Goal: Information Seeking & Learning: Learn about a topic

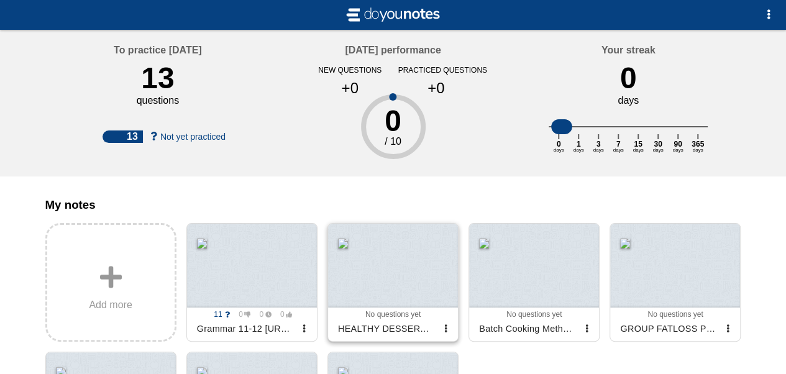
scroll to position [186, 0]
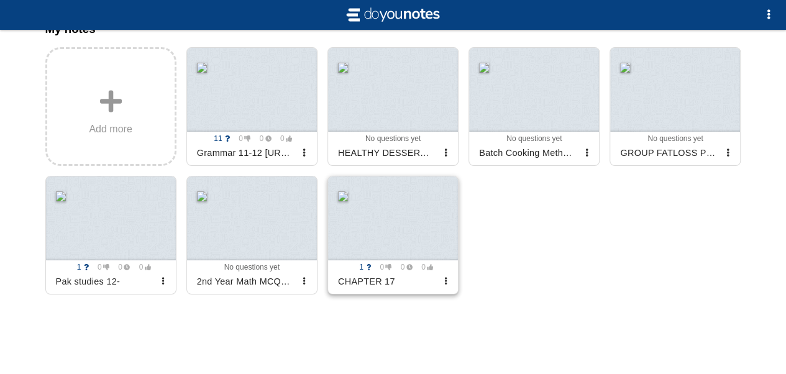
click at [361, 209] on div at bounding box center [393, 218] width 130 height 84
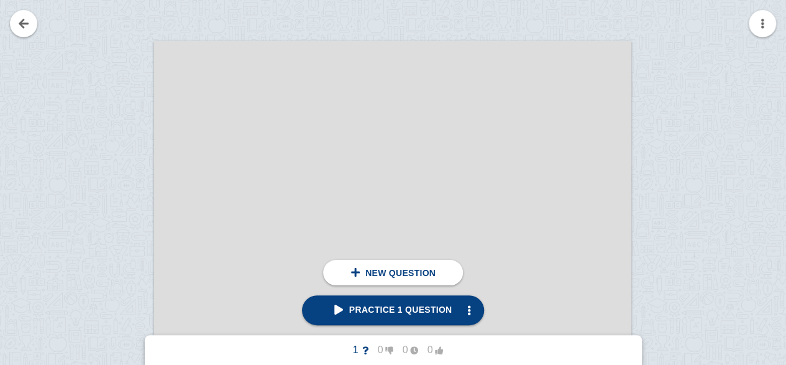
scroll to position [157, 0]
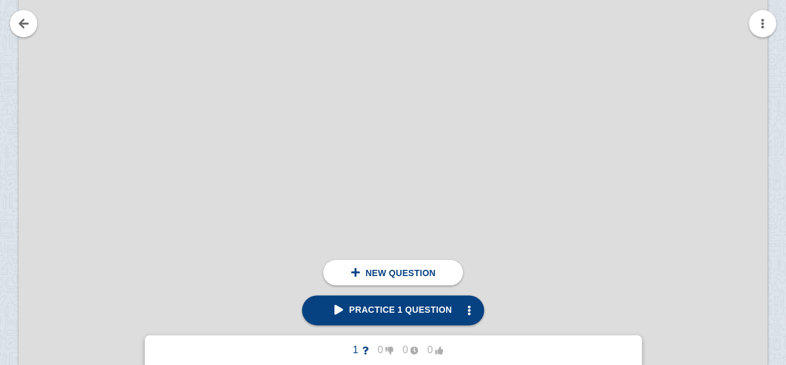
scroll to position [288, 100]
click at [364, 145] on div at bounding box center [396, 347] width 749 height 1234
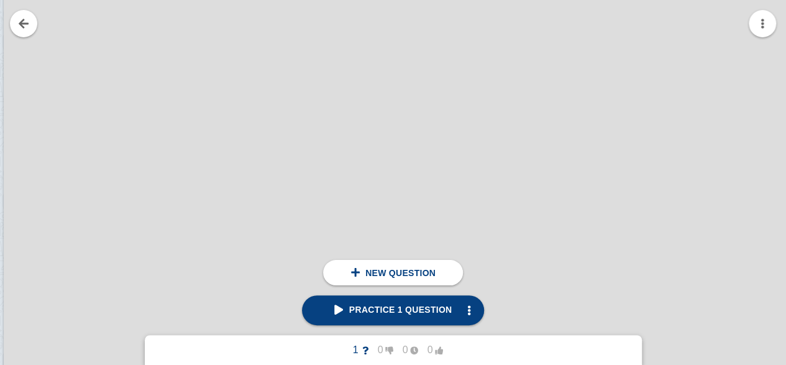
scroll to position [700, 116]
click at [464, 313] on span "button" at bounding box center [469, 310] width 10 height 10
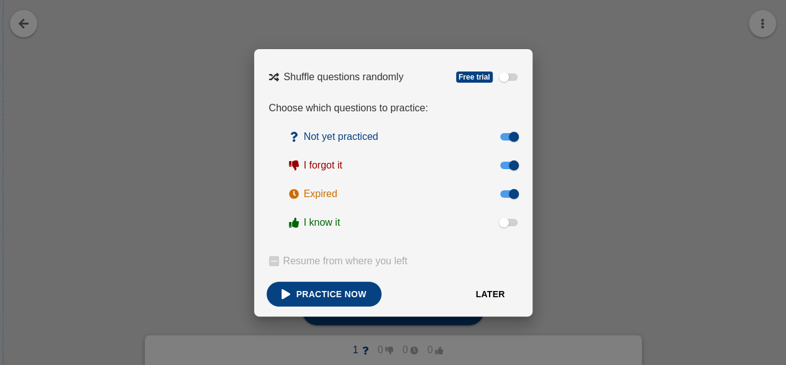
click at [485, 306] on button "Later" at bounding box center [490, 294] width 59 height 25
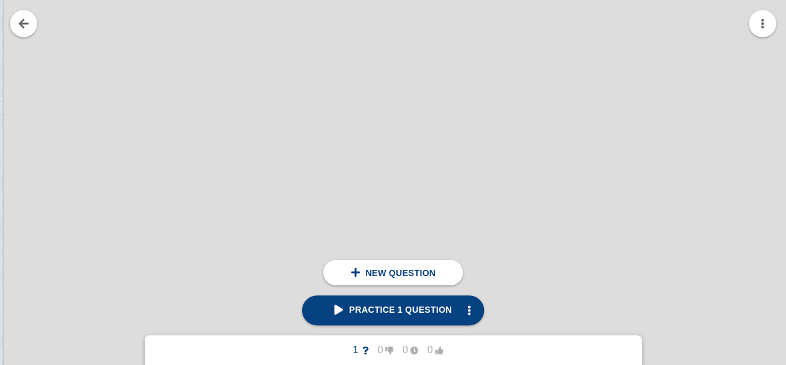
drag, startPoint x: 337, startPoint y: 311, endPoint x: 288, endPoint y: 273, distance: 62.0
click at [288, 273] on div at bounding box center [432, 268] width 857 height 1412
drag, startPoint x: 291, startPoint y: 219, endPoint x: 344, endPoint y: 105, distance: 125.7
click at [344, 105] on div at bounding box center [432, 268] width 857 height 1412
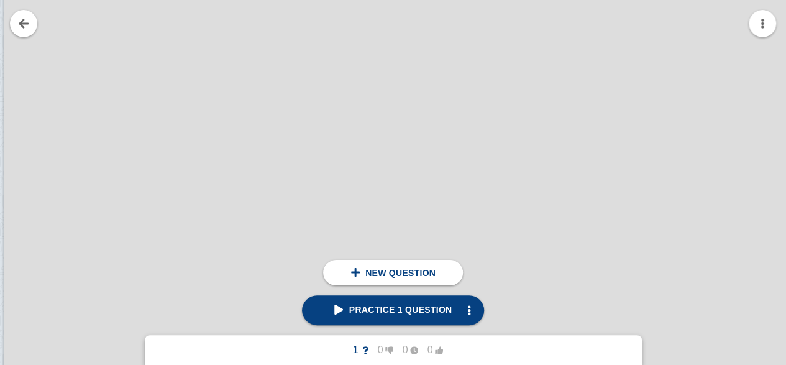
click at [344, 105] on div at bounding box center [432, 268] width 857 height 1412
drag, startPoint x: 344, startPoint y: 105, endPoint x: 247, endPoint y: 153, distance: 108.1
click at [247, 153] on div at bounding box center [432, 268] width 857 height 1412
drag, startPoint x: 247, startPoint y: 153, endPoint x: 236, endPoint y: 56, distance: 97.6
click at [236, 56] on div at bounding box center [432, 268] width 857 height 1412
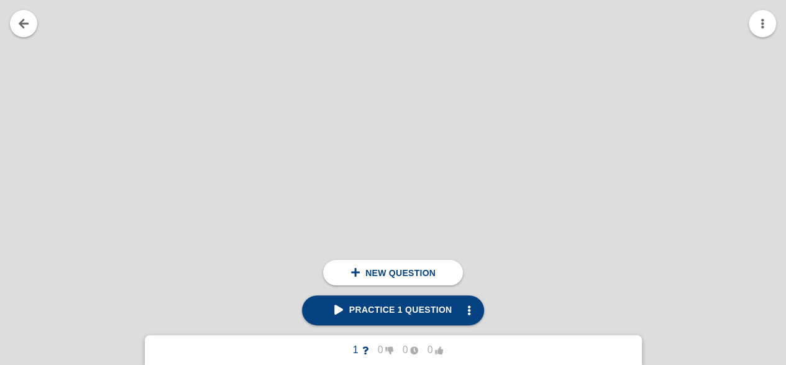
scroll to position [951, 132]
